Goal: Task Accomplishment & Management: Manage account settings

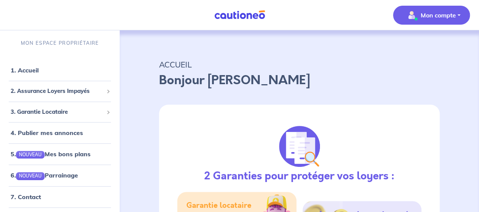
click at [460, 16] on button "Mon compte" at bounding box center [431, 15] width 77 height 19
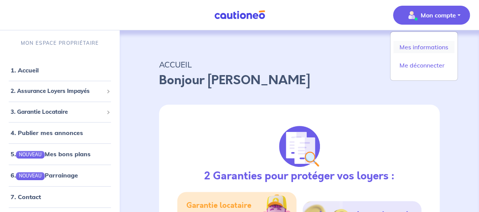
click at [440, 45] on link "Mes informations" at bounding box center [423, 47] width 61 height 12
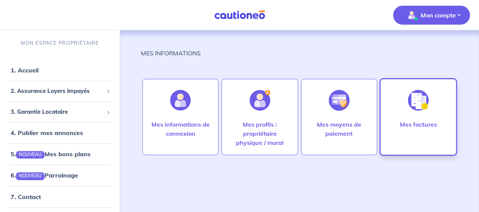
click at [398, 128] on div "Mes factures" at bounding box center [417, 136] width 49 height 33
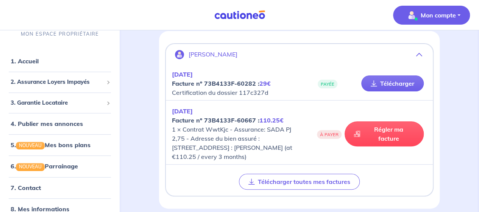
scroll to position [69, 0]
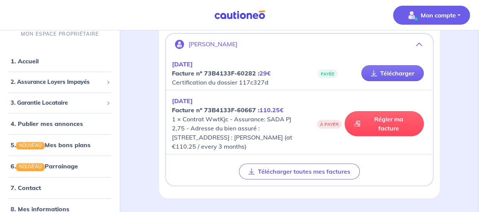
drag, startPoint x: 212, startPoint y: 110, endPoint x: 247, endPoint y: 157, distance: 58.4
click at [247, 151] on p "SEPT 2025 Facture nº 73B4133F-60667 : 110.25€ 1 × Contrat WwtKjc - Assurance: S…" at bounding box center [235, 123] width 127 height 55
drag, startPoint x: 194, startPoint y: 120, endPoint x: 251, endPoint y: 155, distance: 66.9
click at [251, 151] on p "SEPT 2025 Facture nº 73B4133F-60667 : 110.25€ 1 × Contrat WwtKjc - Assurance: S…" at bounding box center [235, 123] width 127 height 55
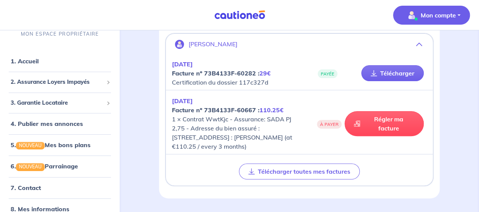
click at [251, 151] on p "SEPT 2025 Facture nº 73B4133F-60667 : 110.25€ 1 × Contrat WwtKjc - Assurance: S…" at bounding box center [235, 123] width 127 height 55
drag, startPoint x: 251, startPoint y: 155, endPoint x: 169, endPoint y: 103, distance: 97.5
click at [169, 103] on div "SEPT 2025 Facture nº 73B4133F-60667 : 110.25€ 1 × Contrat WwtKjc - Assurance: S…" at bounding box center [299, 123] width 267 height 61
click at [183, 131] on p "SEPT 2025 Facture nº 73B4133F-60667 : 110.25€ 1 × Contrat WwtKjc - Assurance: S…" at bounding box center [235, 123] width 127 height 55
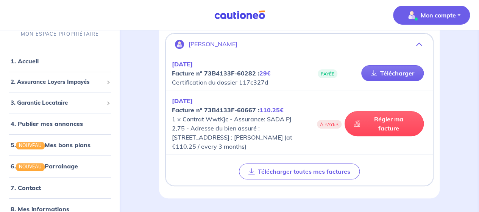
drag, startPoint x: 265, startPoint y: 153, endPoint x: 164, endPoint y: 100, distance: 114.2
click at [164, 100] on div "Guillaume Aubry SEPT 2025 Facture nº 73B4133F-60282 : 29€ Certification du doss…" at bounding box center [299, 109] width 281 height 177
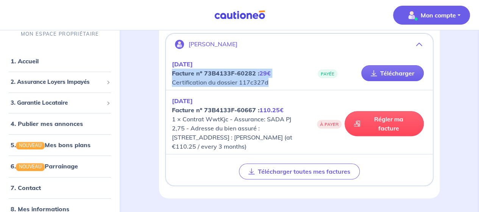
drag, startPoint x: 270, startPoint y: 86, endPoint x: 169, endPoint y: 73, distance: 101.8
click at [170, 73] on div "SEPT 2025 Facture nº 73B4133F-60282 : 29€ Certification du dossier 117c327d PAY…" at bounding box center [299, 73] width 267 height 34
click at [158, 86] on div "MES INFORMATIONS > MES FACTURES Mes factures Guillaume Aubry SEPT 2025 Facture …" at bounding box center [299, 89] width 317 height 219
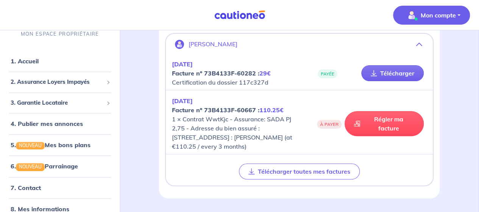
click at [146, 84] on div "MES INFORMATIONS > MES FACTURES Mes factures Guillaume Aubry SEPT 2025 Facture …" at bounding box center [299, 89] width 317 height 219
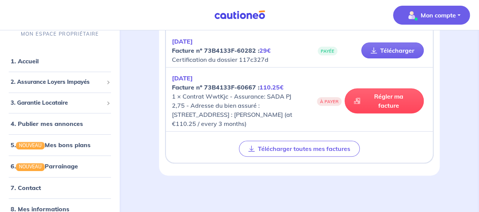
scroll to position [99, 0]
